Goal: Task Accomplishment & Management: Manage account settings

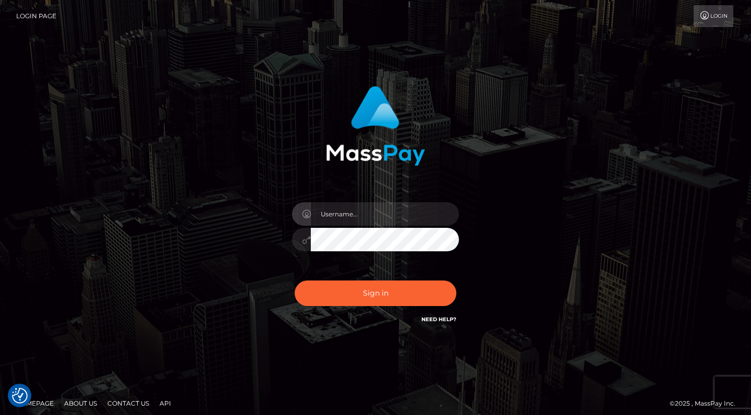
checkbox input "true"
click at [707, 17] on icon at bounding box center [704, 15] width 11 height 8
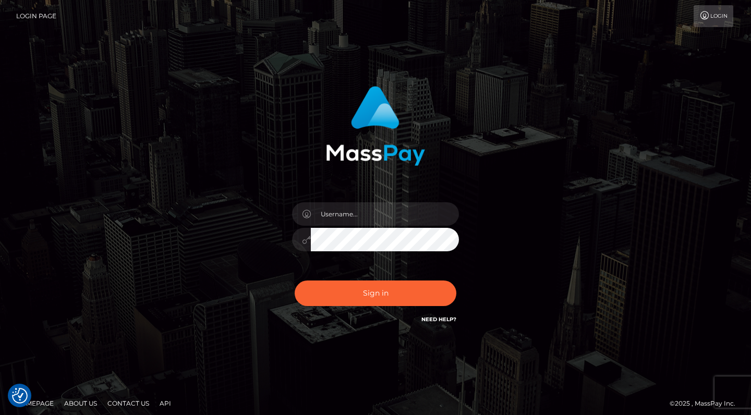
click at [34, 13] on link "Login Page" at bounding box center [36, 16] width 40 height 22
checkbox input "true"
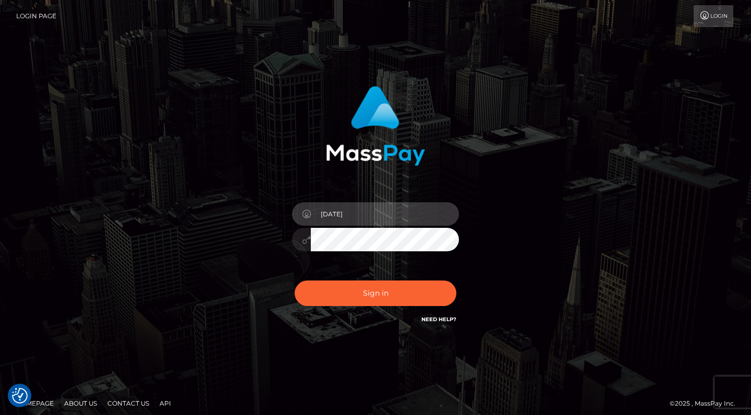
drag, startPoint x: 374, startPoint y: 216, endPoint x: 310, endPoint y: 215, distance: 64.6
click at [310, 215] on div "1995-08-29" at bounding box center [375, 212] width 167 height 20
type input "missella0902"
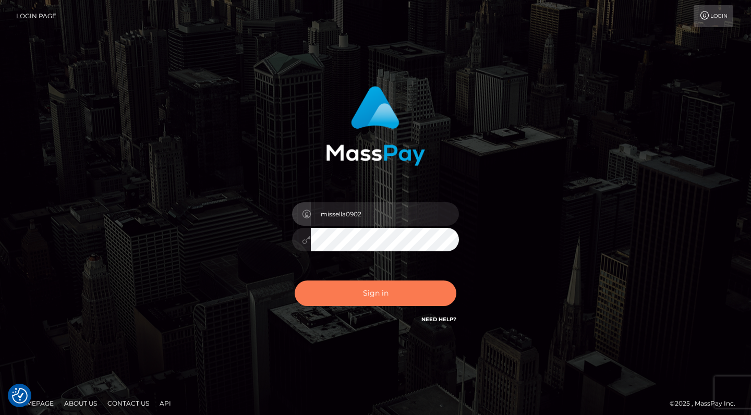
click at [379, 298] on button "Sign in" at bounding box center [375, 293] width 162 height 26
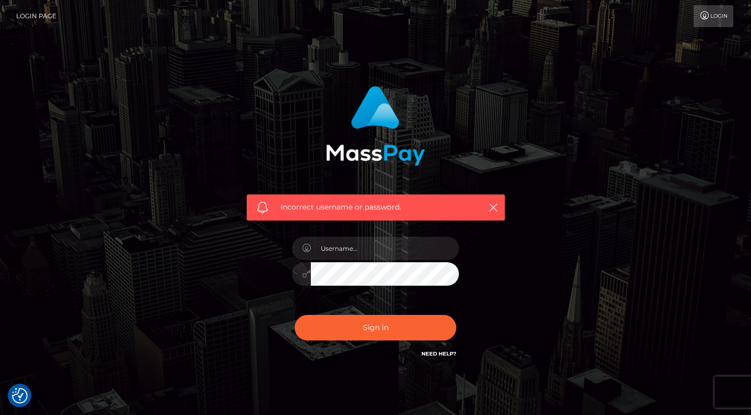
click at [440, 354] on link "Need Help?" at bounding box center [438, 353] width 35 height 7
type input "[DATE]"
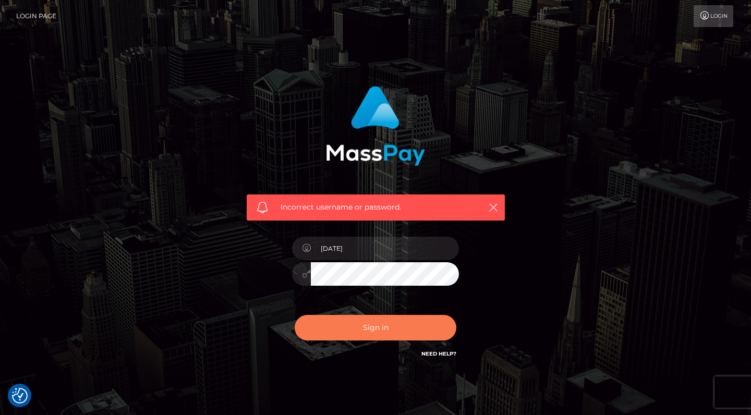
click at [365, 327] on button "Sign in" at bounding box center [375, 328] width 162 height 26
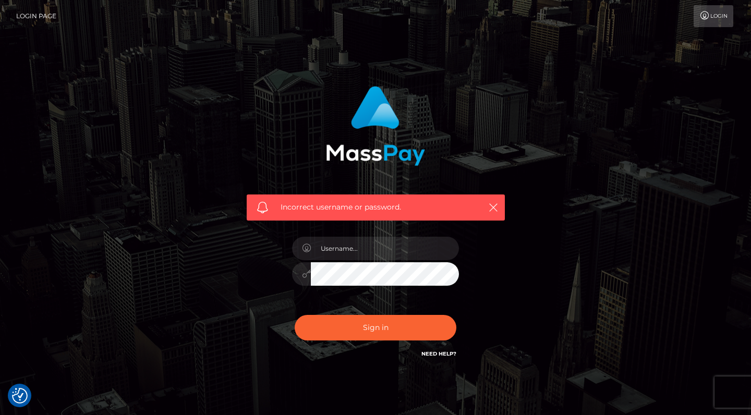
checkbox input "true"
click at [393, 255] on input "text" at bounding box center [385, 248] width 148 height 23
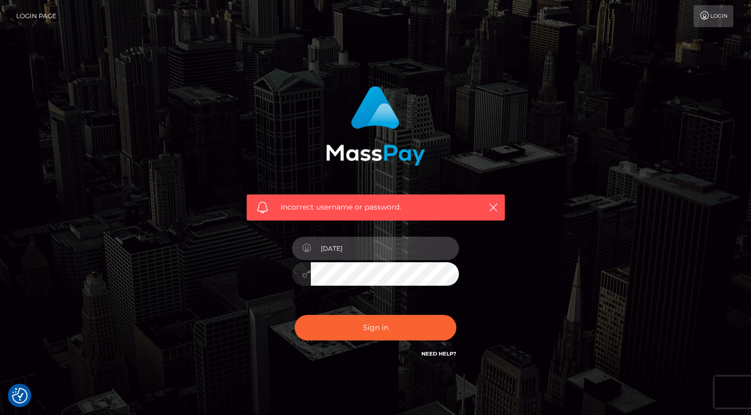
click at [427, 251] on input "1995-08-29" at bounding box center [385, 248] width 148 height 23
click at [439, 248] on input "1995-08-29" at bounding box center [385, 248] width 148 height 23
type input "missella0902@gmail.com"
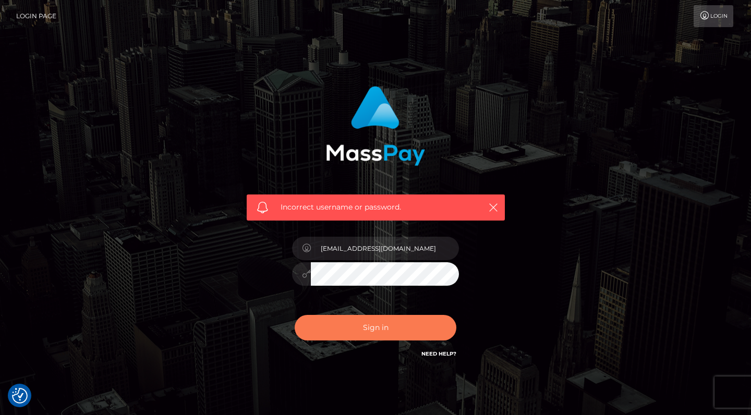
click at [393, 327] on button "Sign in" at bounding box center [375, 328] width 162 height 26
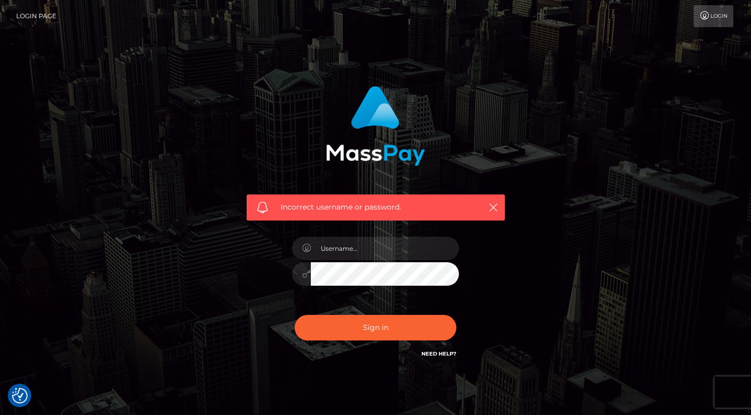
click at [519, 288] on div "Incorrect username or password." at bounding box center [375, 228] width 289 height 300
